Goal: Find specific page/section: Find specific page/section

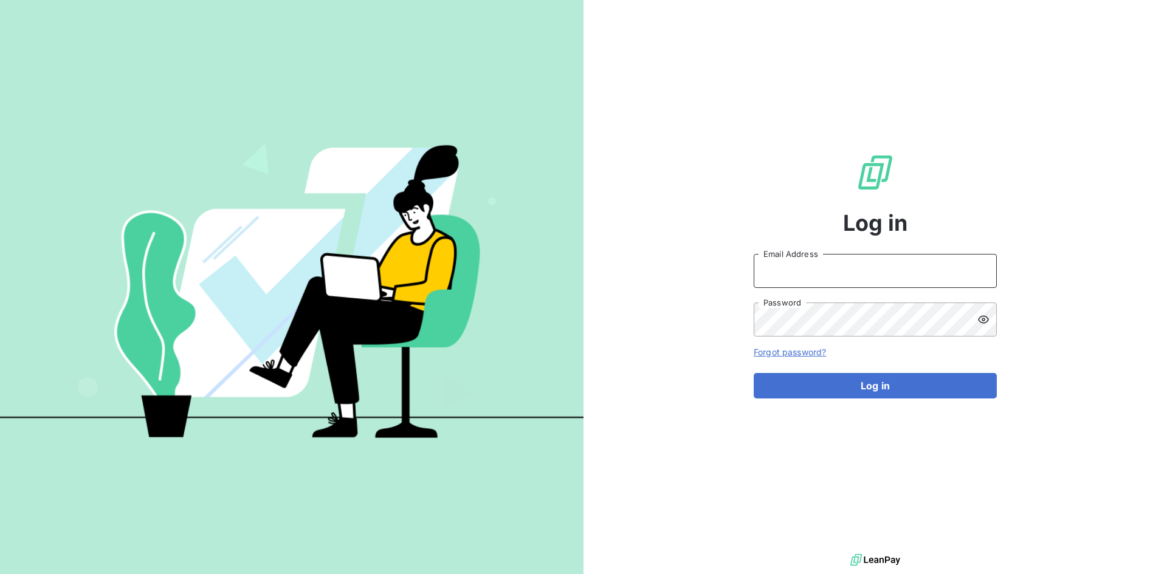
click at [832, 271] on input "Email Address" at bounding box center [875, 271] width 243 height 34
click at [948, 273] on input "Email Address" at bounding box center [875, 271] width 243 height 34
click at [968, 268] on input "Email Address" at bounding box center [875, 271] width 243 height 34
type input "jes"
type input "jesus.soriano@graitec.com"
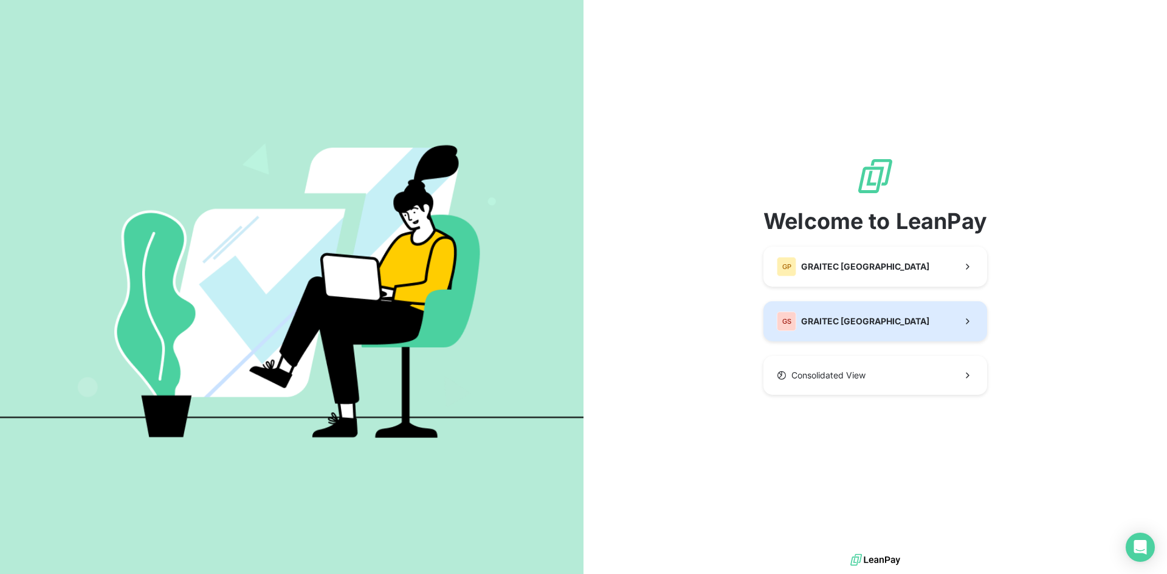
click at [862, 325] on span "GRAITEC SPAIN" at bounding box center [865, 321] width 128 height 12
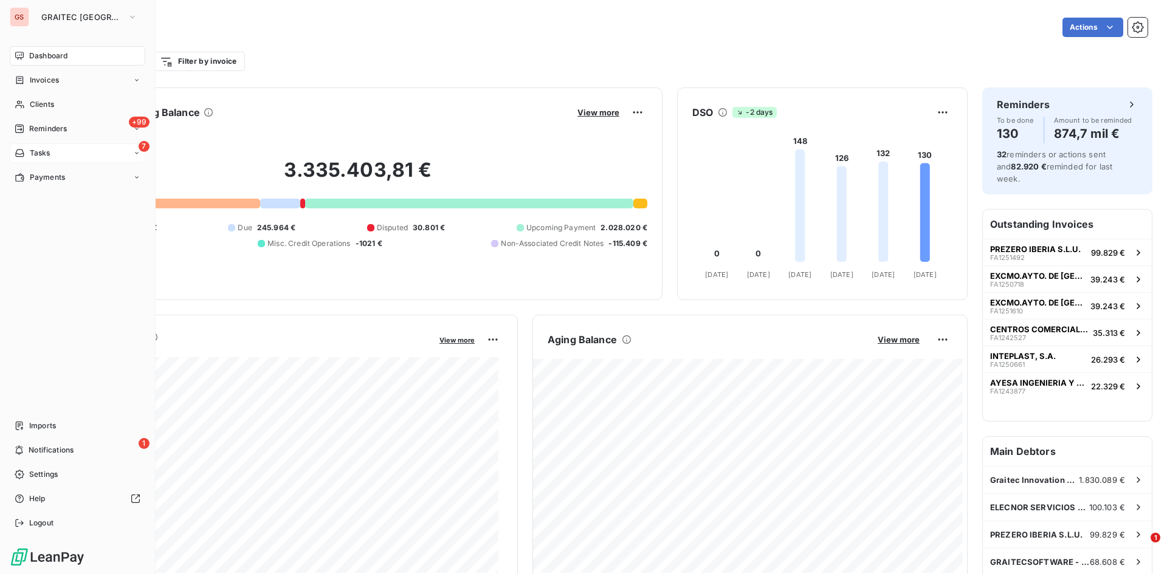
click at [44, 156] on span "Tasks" at bounding box center [40, 153] width 21 height 11
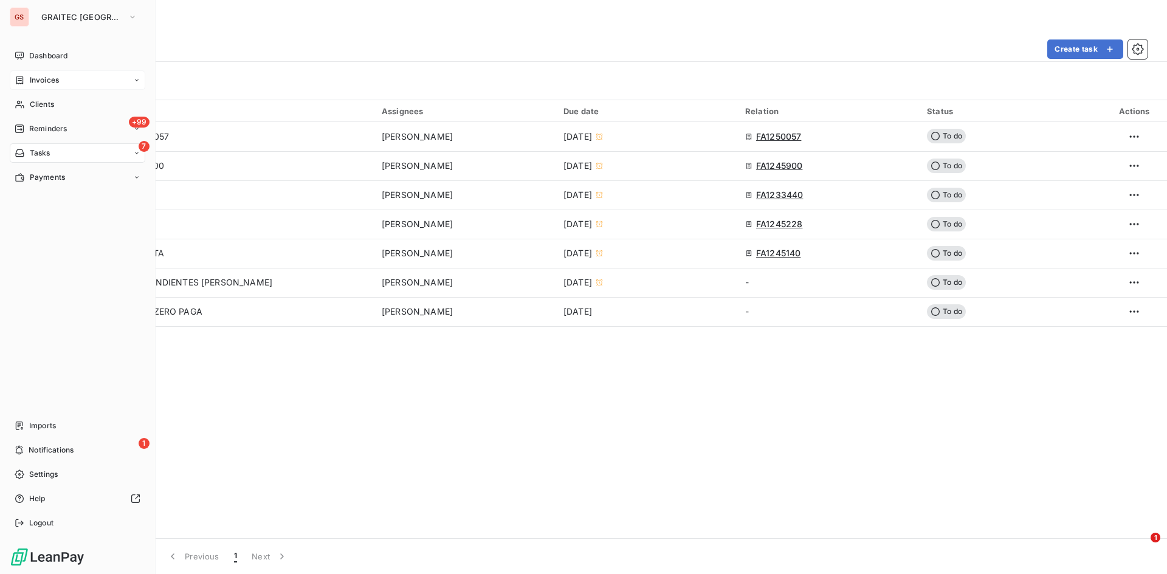
click at [24, 75] on div "Invoices" at bounding box center [37, 80] width 44 height 11
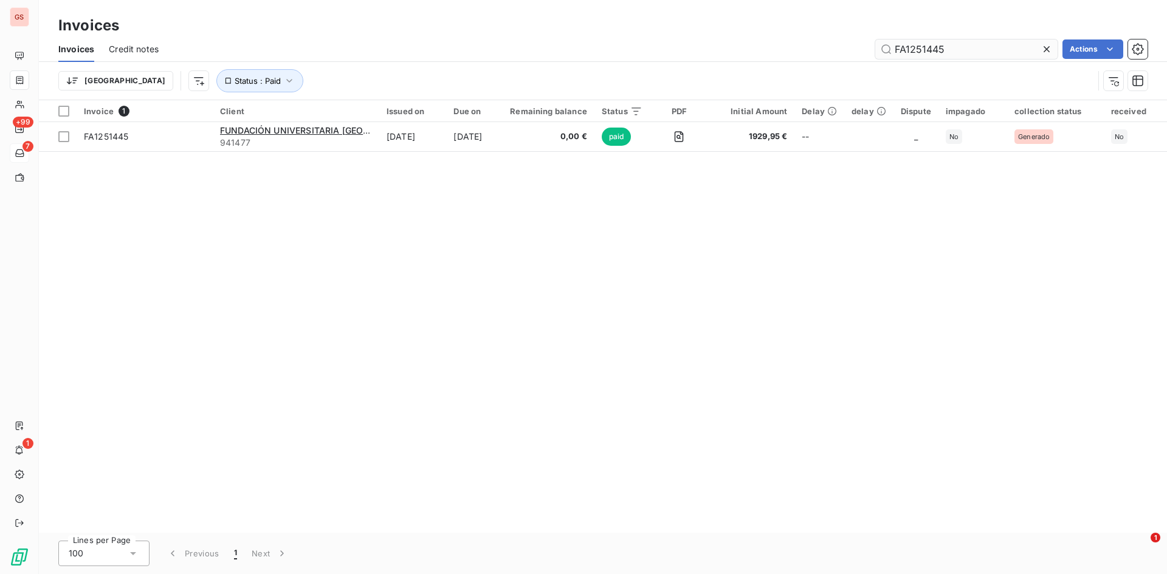
click at [1045, 44] on icon at bounding box center [1047, 49] width 12 height 12
click at [993, 50] on input "text" at bounding box center [966, 49] width 182 height 19
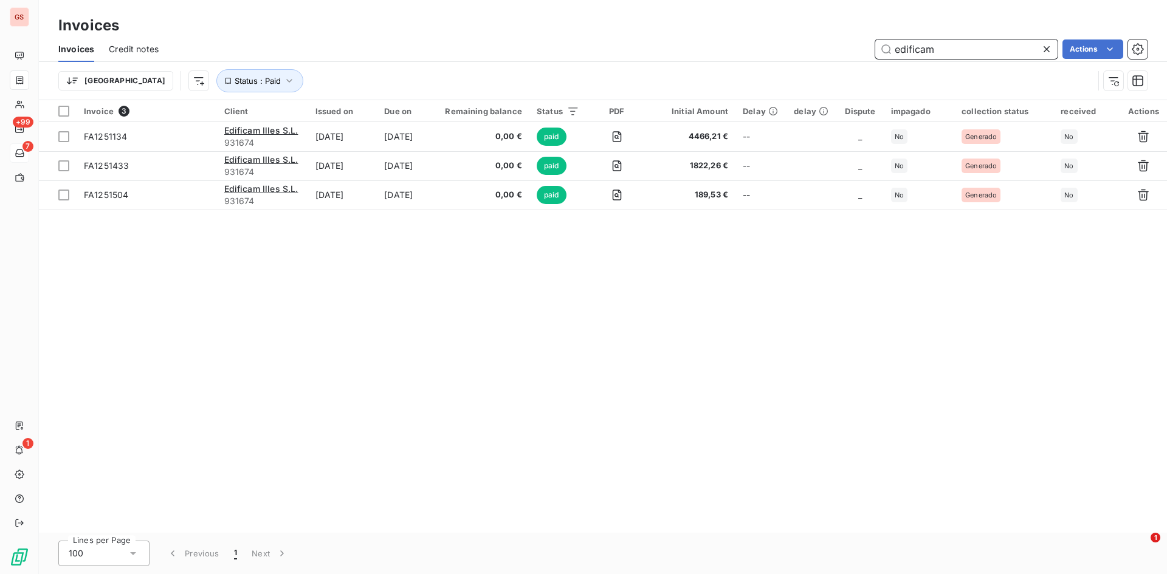
type input "edificam"
